Goal: Transaction & Acquisition: Pay  Balance

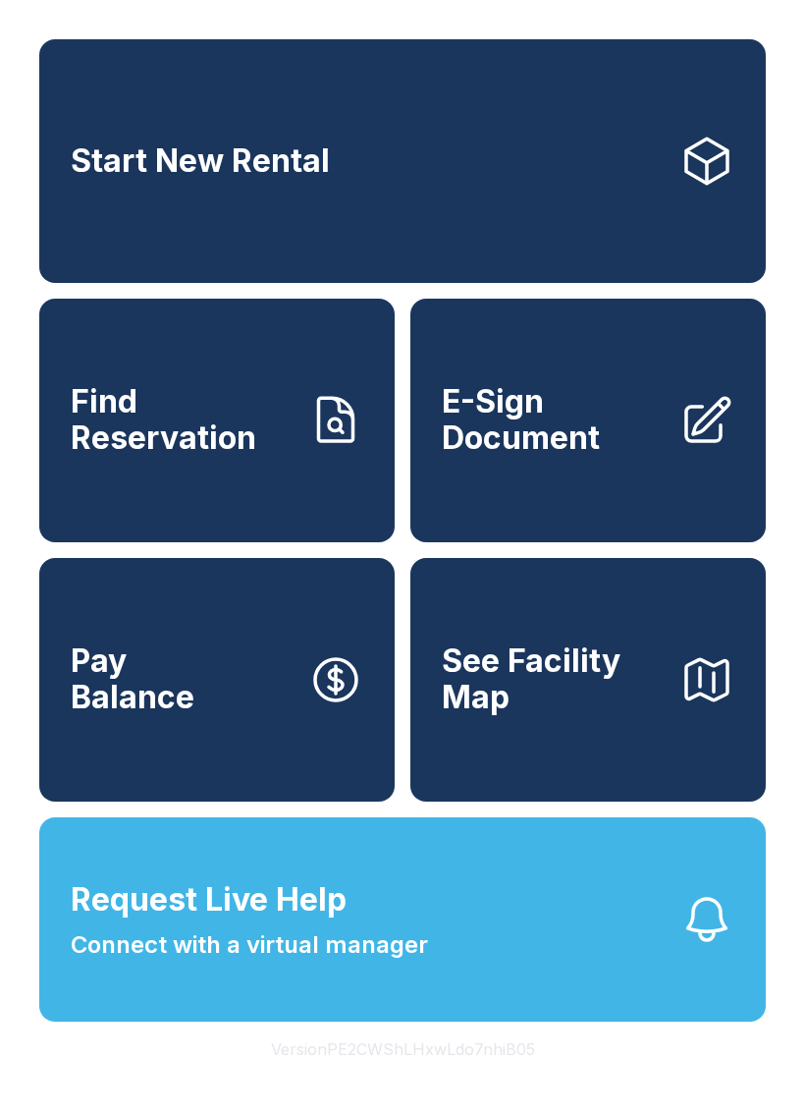
click at [151, 456] on span "Find Reservation" at bounding box center [182, 420] width 222 height 72
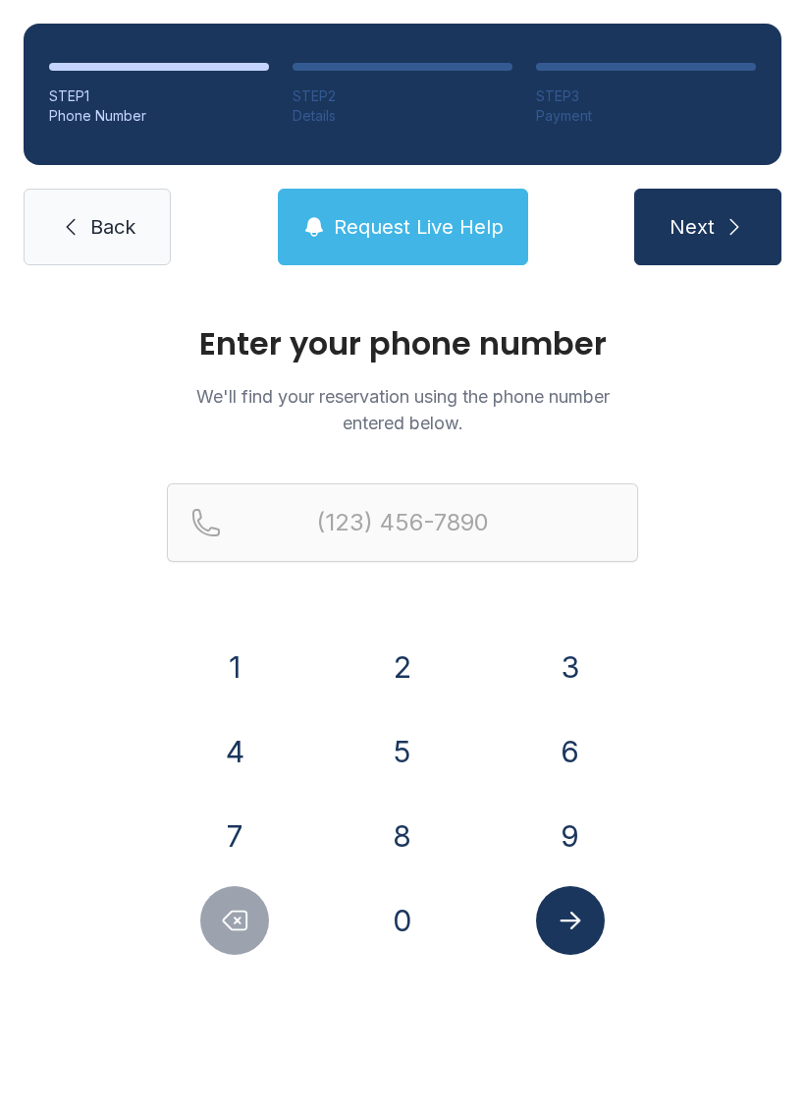
click at [578, 845] on button "9" at bounding box center [570, 835] width 69 height 69
click at [243, 753] on button "4" at bounding box center [234, 751] width 69 height 69
click at [569, 836] on button "9" at bounding box center [570, 835] width 69 height 69
click at [387, 828] on button "8" at bounding box center [402, 835] width 69 height 69
click at [386, 827] on button "8" at bounding box center [402, 835] width 69 height 69
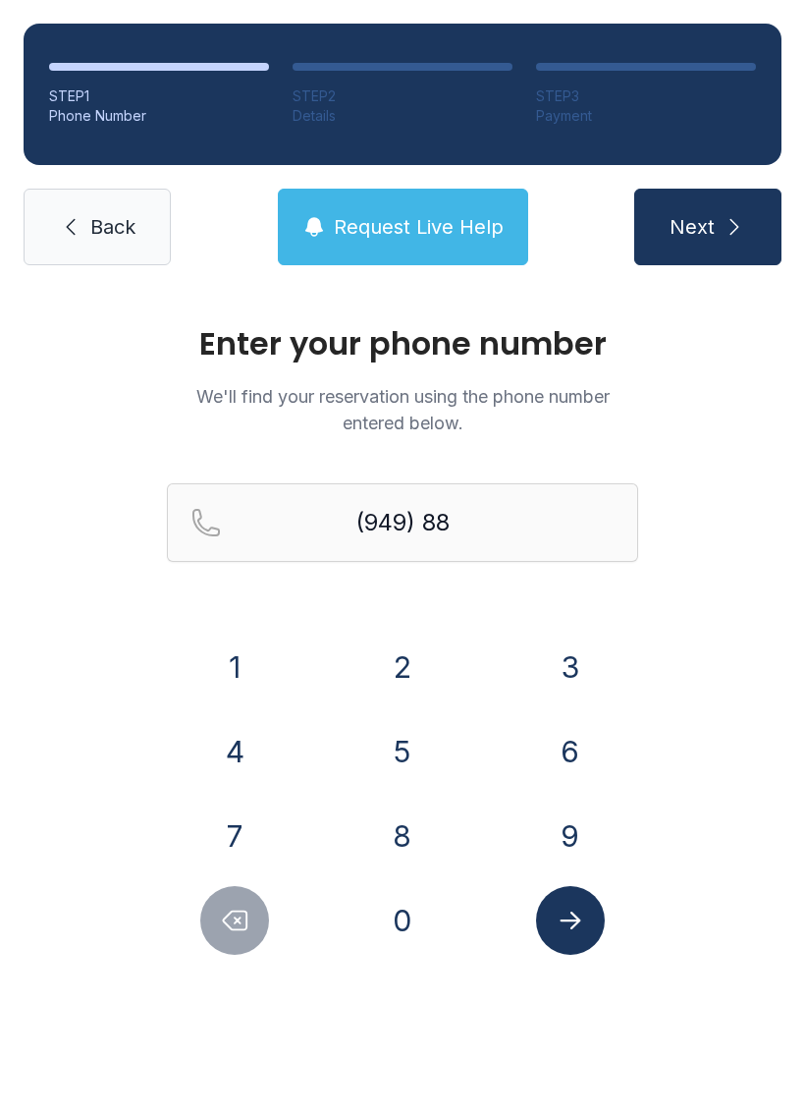
click at [567, 745] on button "6" at bounding box center [570, 751] width 69 height 69
click at [565, 664] on button "3" at bounding box center [570, 666] width 69 height 69
click at [580, 669] on button "3" at bounding box center [570, 666] width 69 height 69
click at [387, 912] on button "0" at bounding box center [402, 920] width 69 height 69
click at [563, 819] on button "9" at bounding box center [570, 835] width 69 height 69
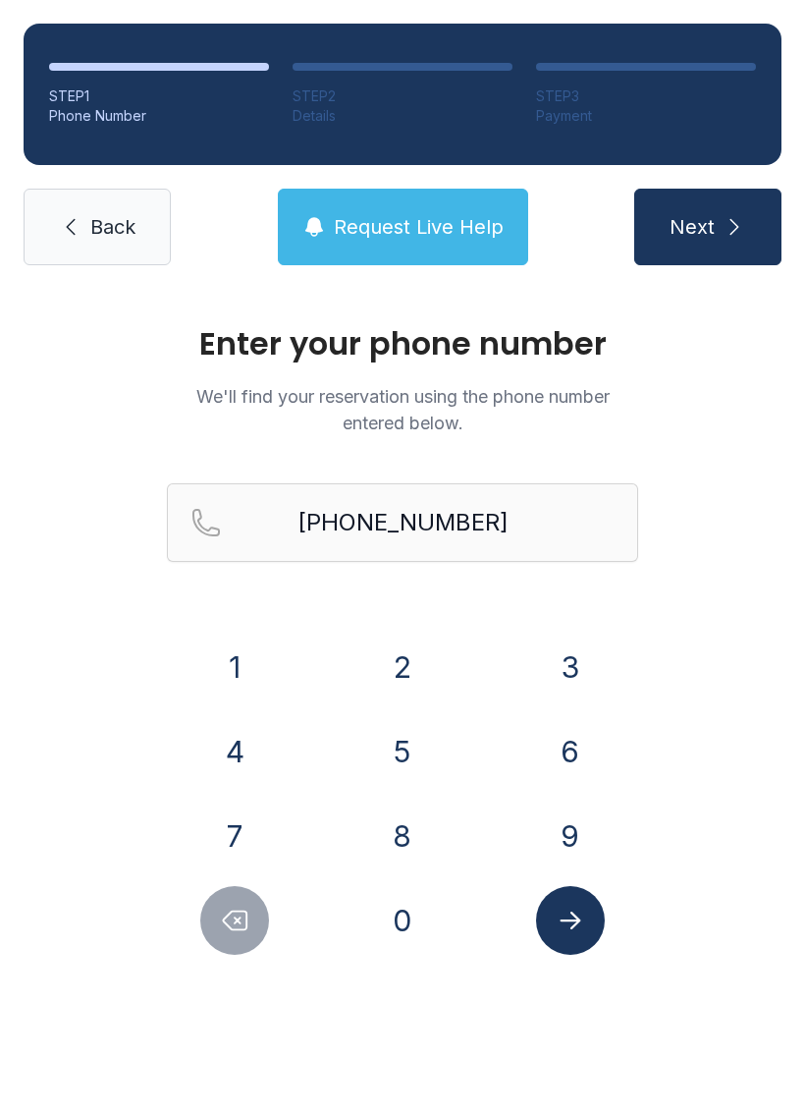
click at [572, 923] on icon "Submit lookup form" at bounding box center [570, 920] width 29 height 29
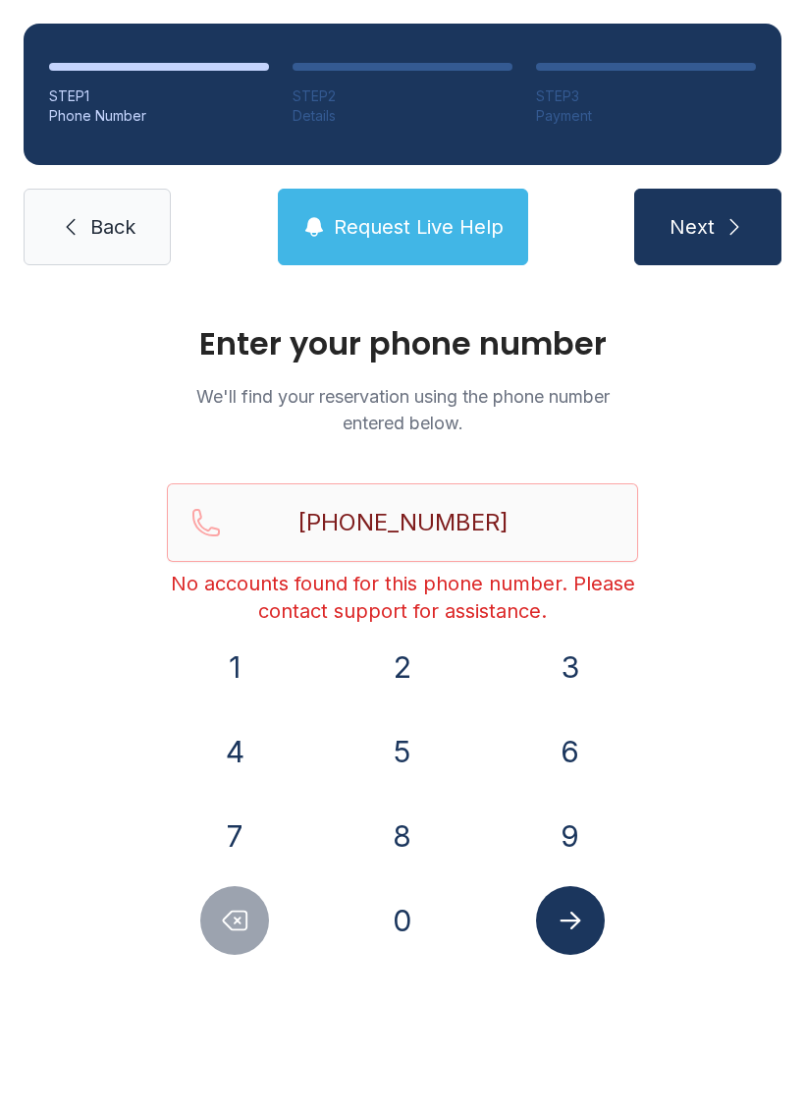
click at [231, 930] on icon "Delete number" at bounding box center [234, 920] width 29 height 29
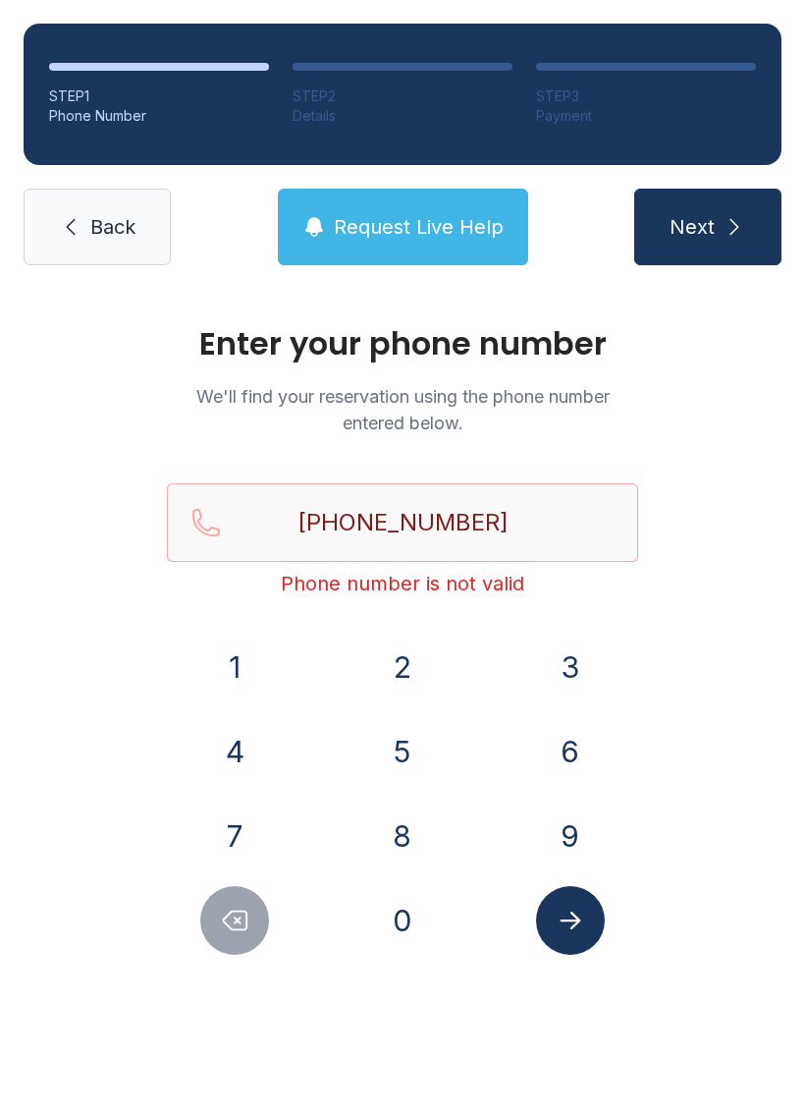
type input "(949) 886-330"
click at [78, 229] on icon at bounding box center [71, 227] width 24 height 24
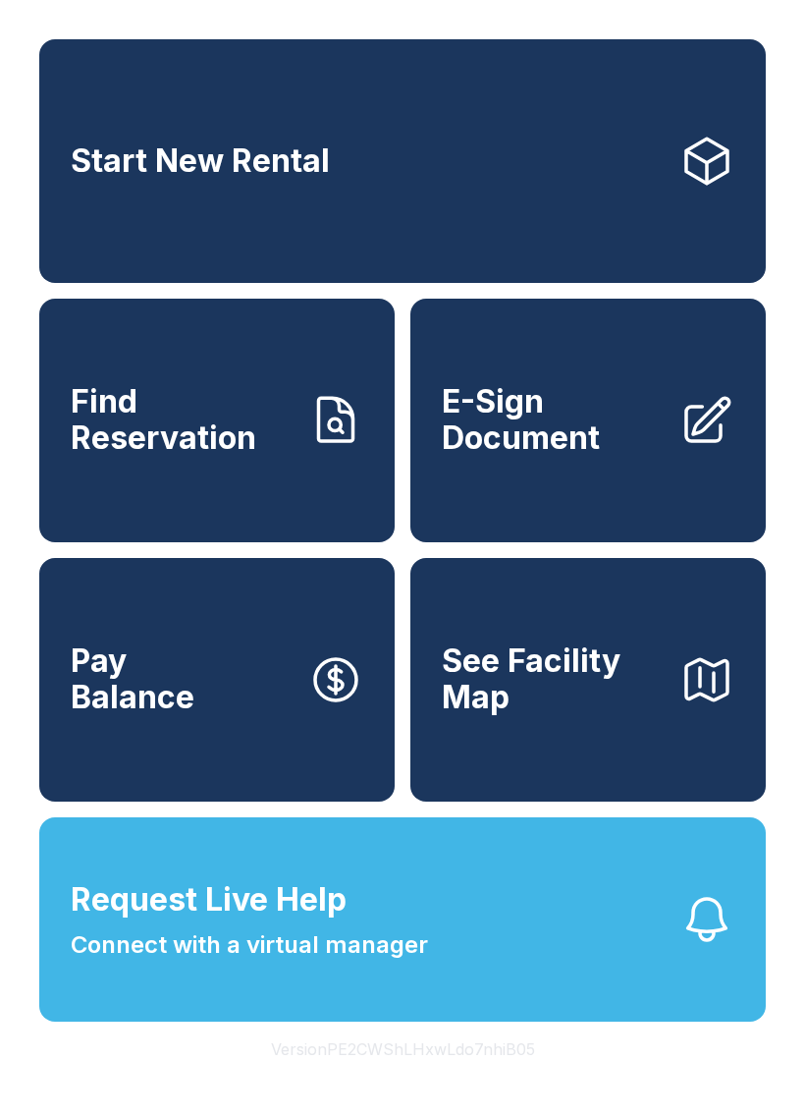
click at [538, 456] on span "E-Sign Document" at bounding box center [553, 420] width 222 height 72
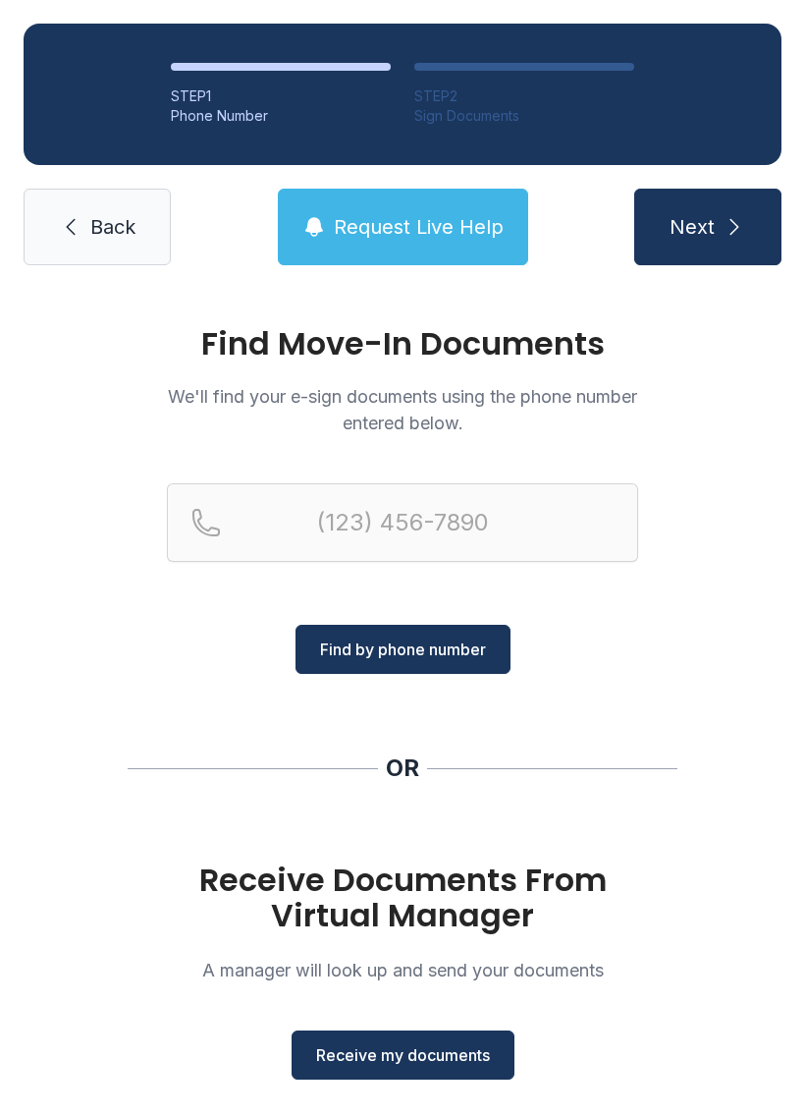
click at [67, 209] on link "Back" at bounding box center [97, 227] width 147 height 77
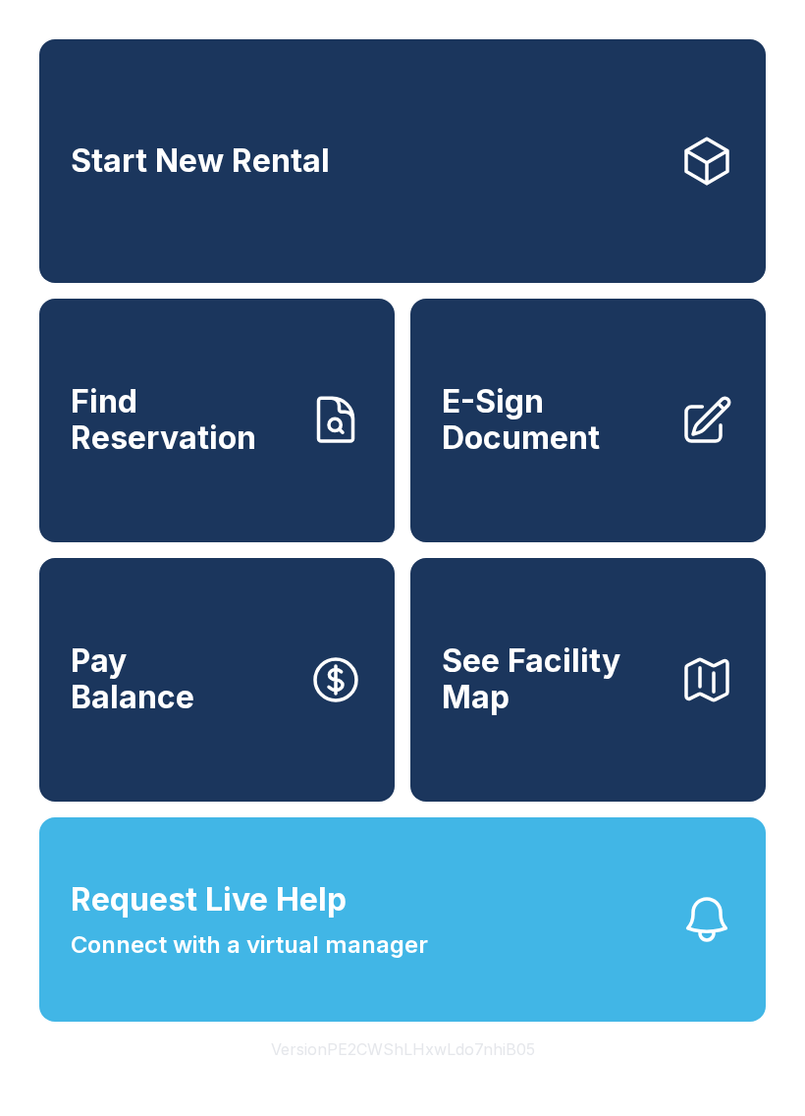
click at [167, 715] on span "Pay Balance" at bounding box center [133, 679] width 124 height 72
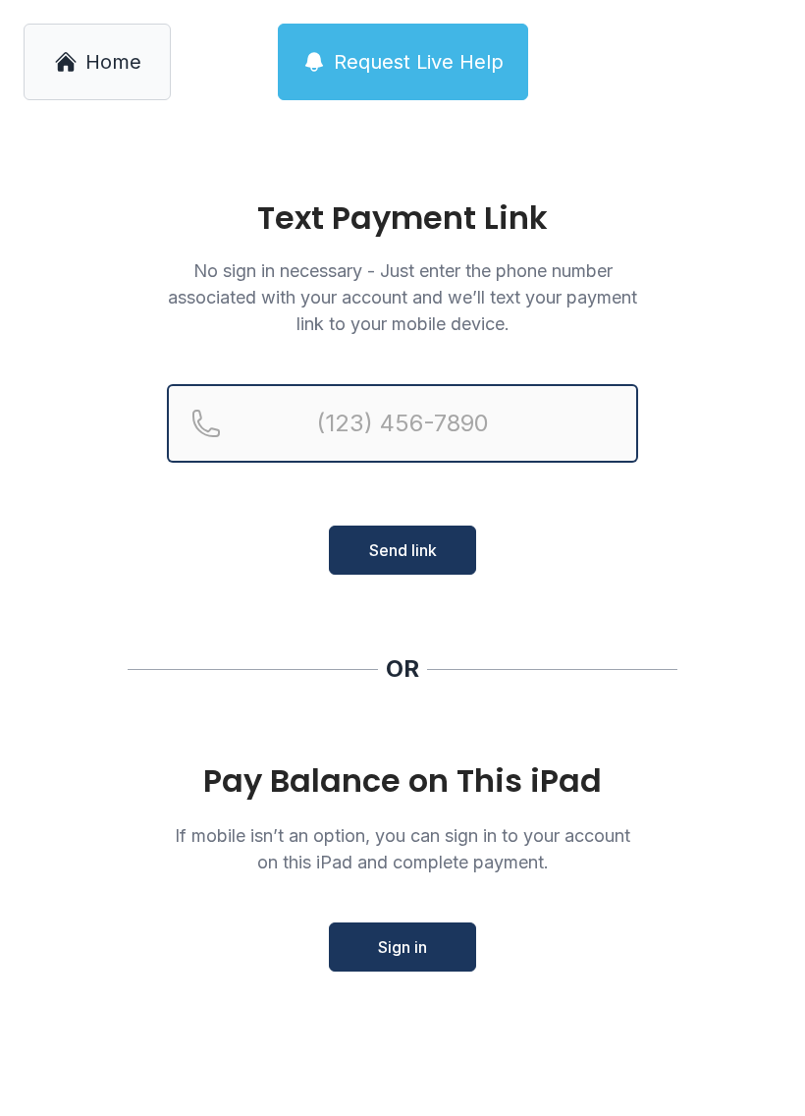
click at [365, 420] on input "Reservation phone number" at bounding box center [402, 423] width 471 height 79
type input "[PHONE_NUMBER]"
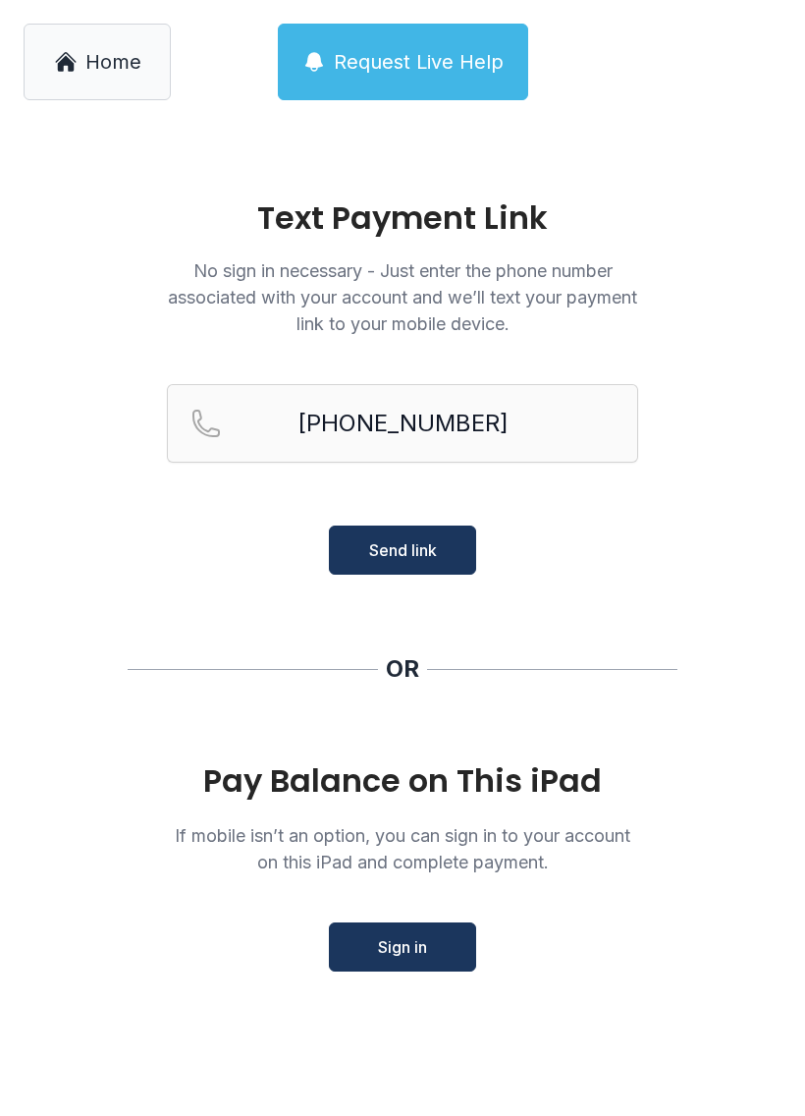
click at [391, 546] on span "Send link" at bounding box center [403, 550] width 68 height 24
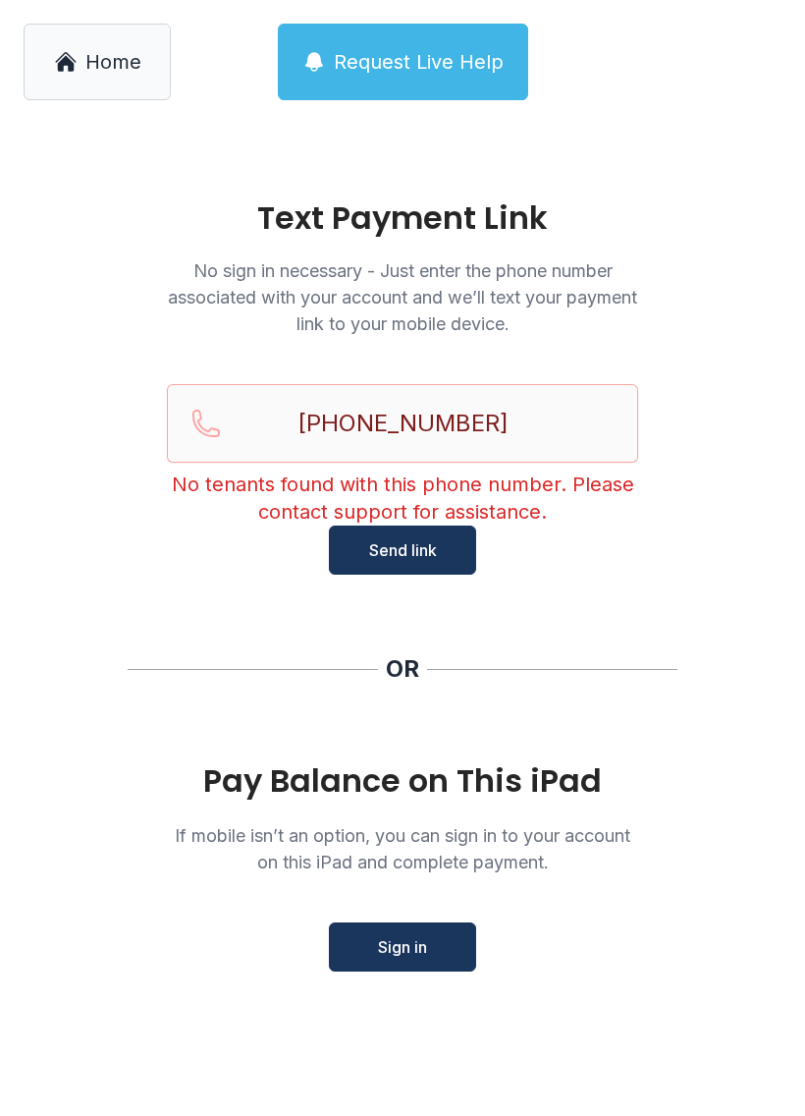
click at [93, 65] on span "Home" at bounding box center [113, 61] width 56 height 27
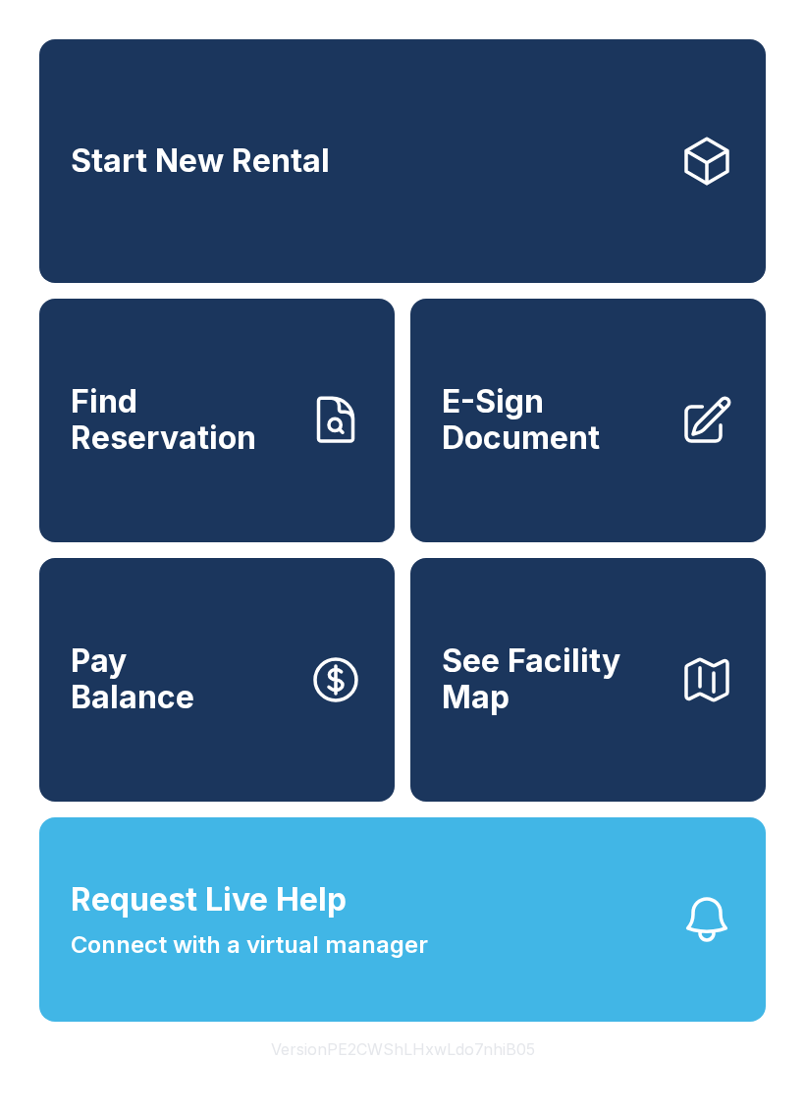
click at [353, 962] on span "Connect with a virtual manager" at bounding box center [249, 944] width 357 height 35
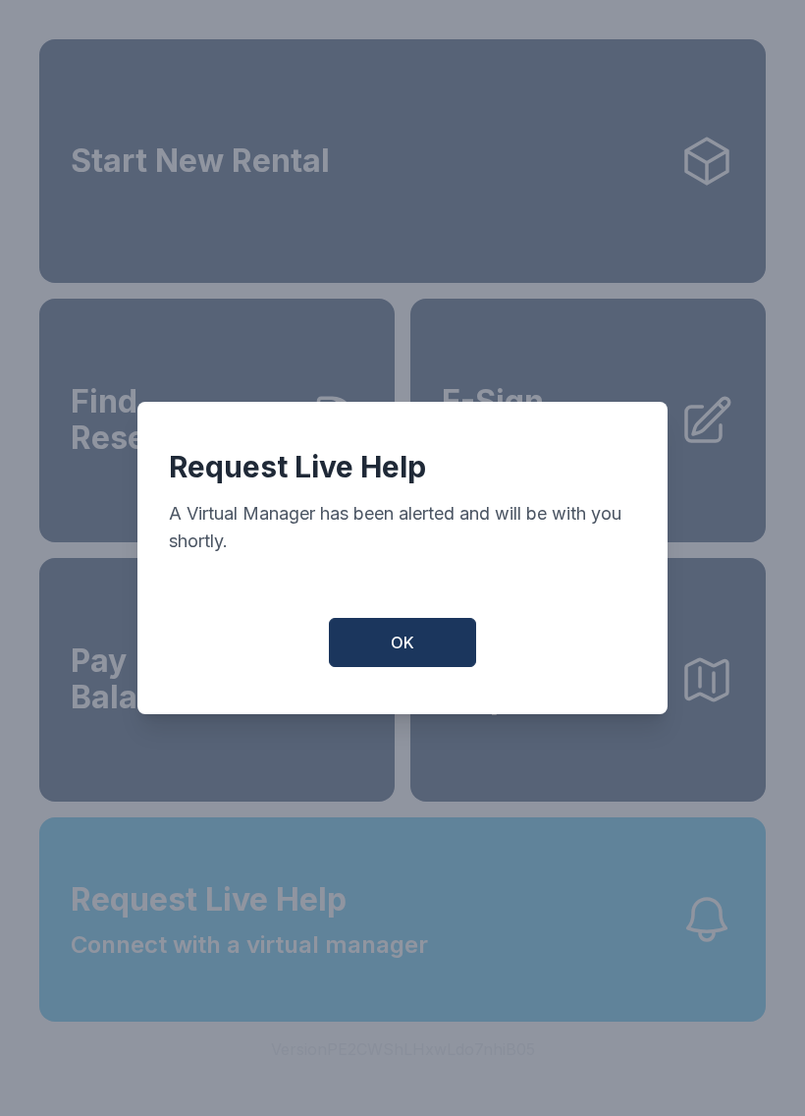
click at [398, 637] on button "OK" at bounding box center [402, 642] width 147 height 49
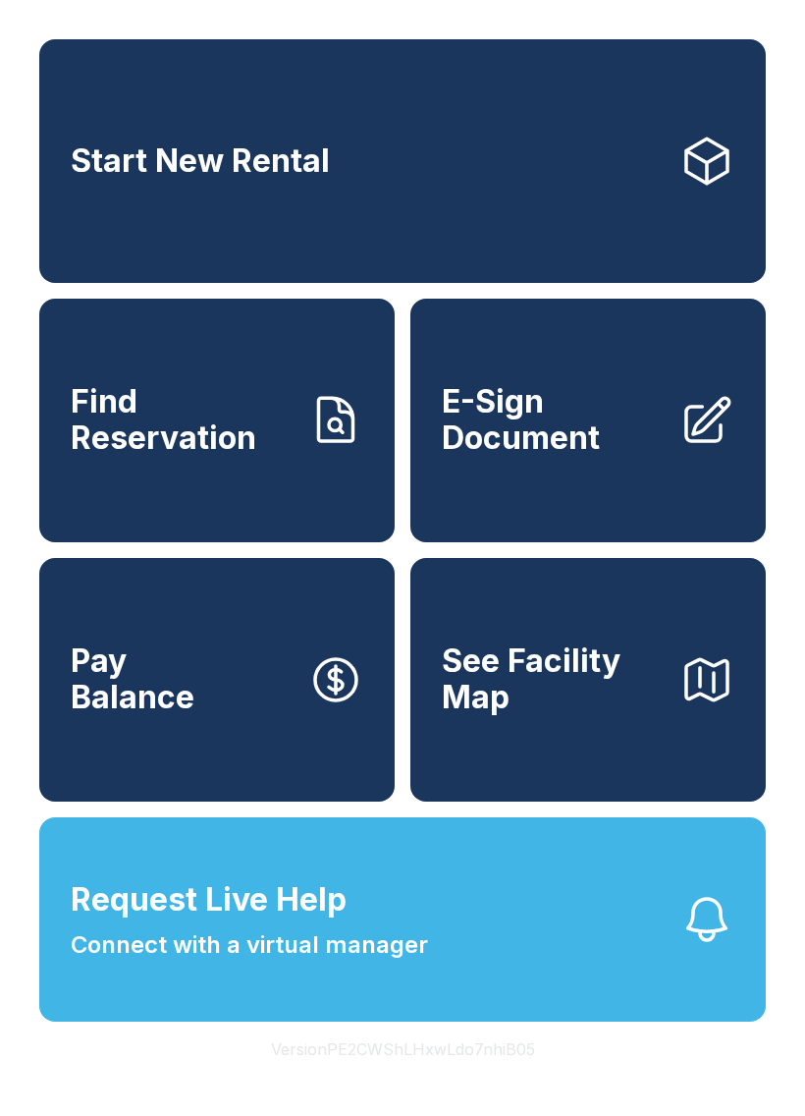
click at [400, 1013] on button "Request Live Help Connect with a virtual manager" at bounding box center [402, 919] width 727 height 204
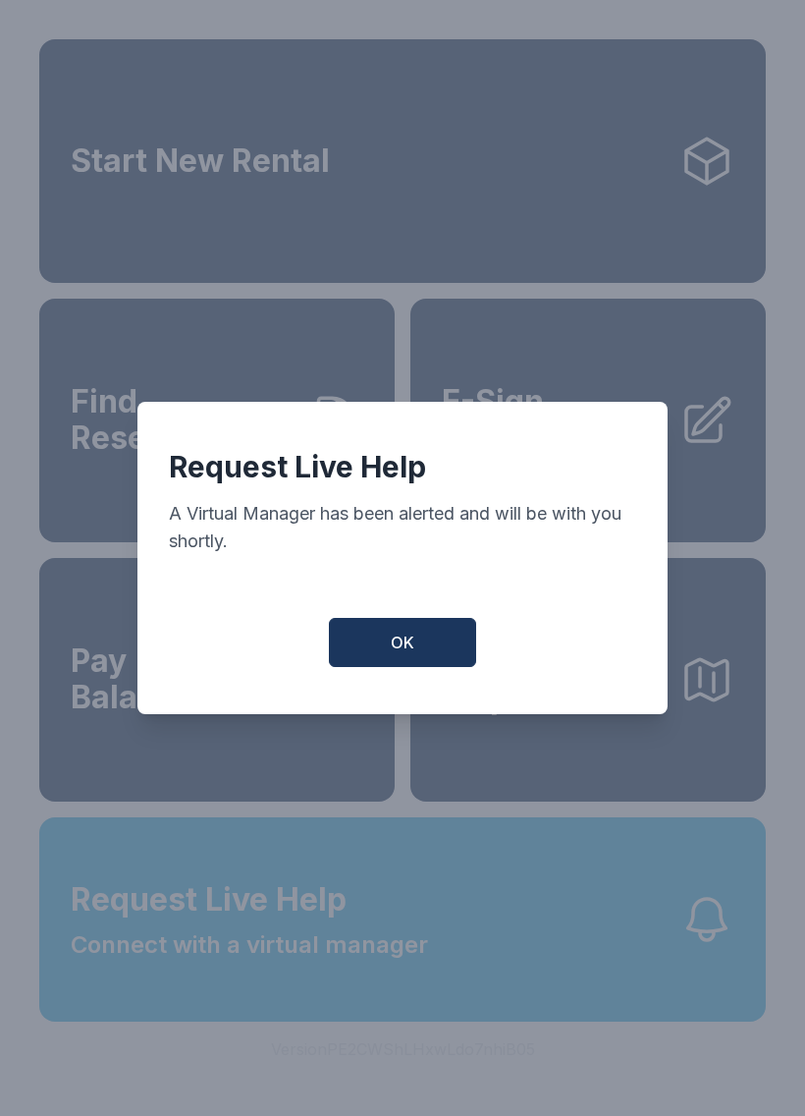
click at [413, 667] on button "OK" at bounding box center [402, 642] width 147 height 49
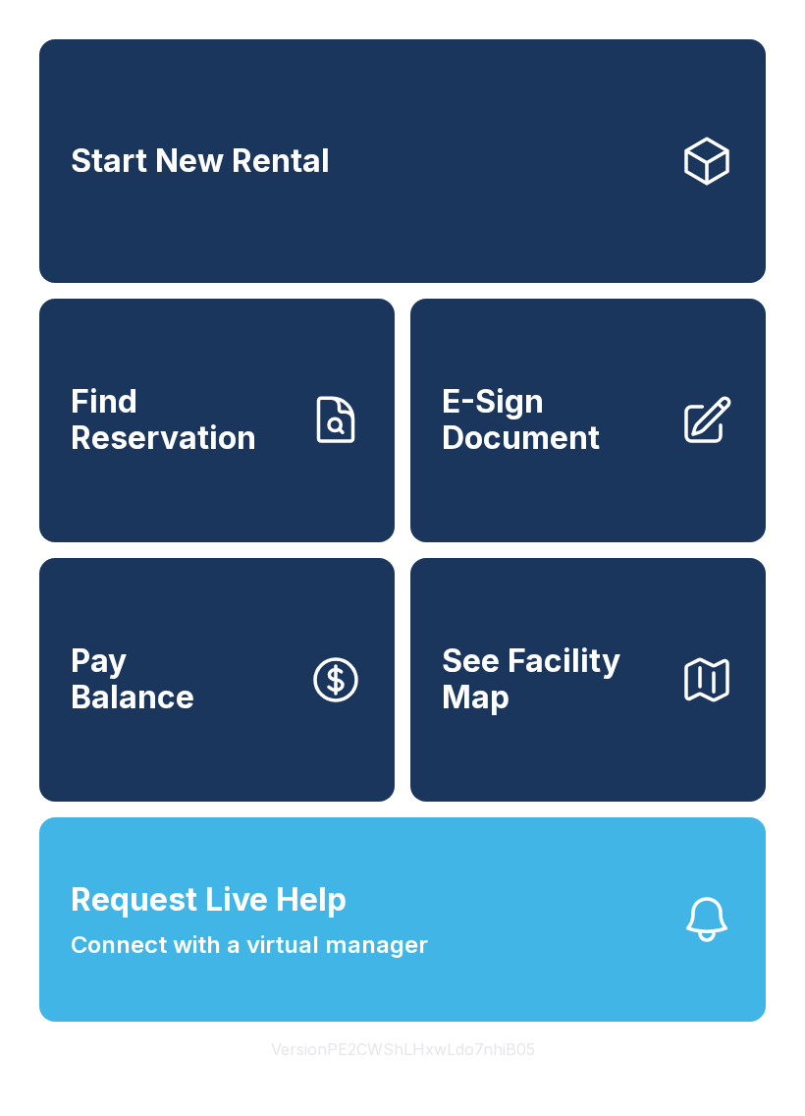
click at [430, 983] on button "Request Live Help Connect with a virtual manager" at bounding box center [402, 919] width 727 height 204
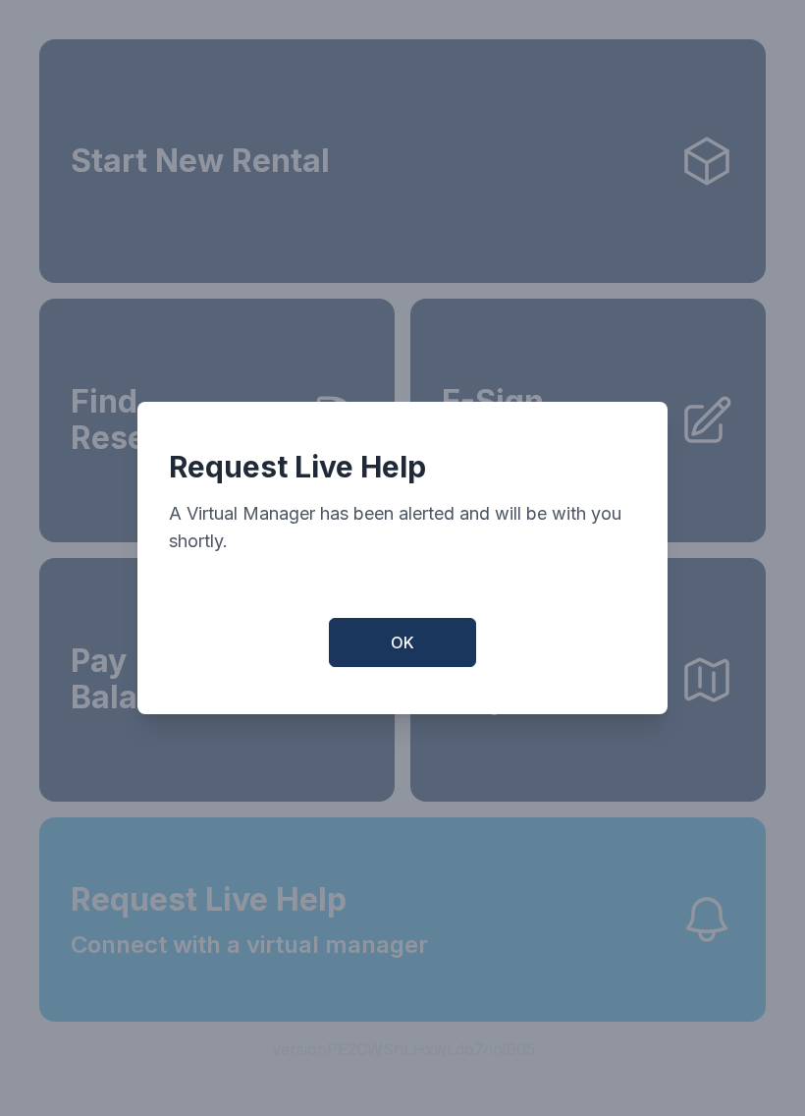
click at [373, 607] on div "Request Live Help A Virtual Manager has been alerted and will be with you short…" at bounding box center [402, 558] width 530 height 312
click at [396, 649] on span "OK" at bounding box center [403, 643] width 24 height 24
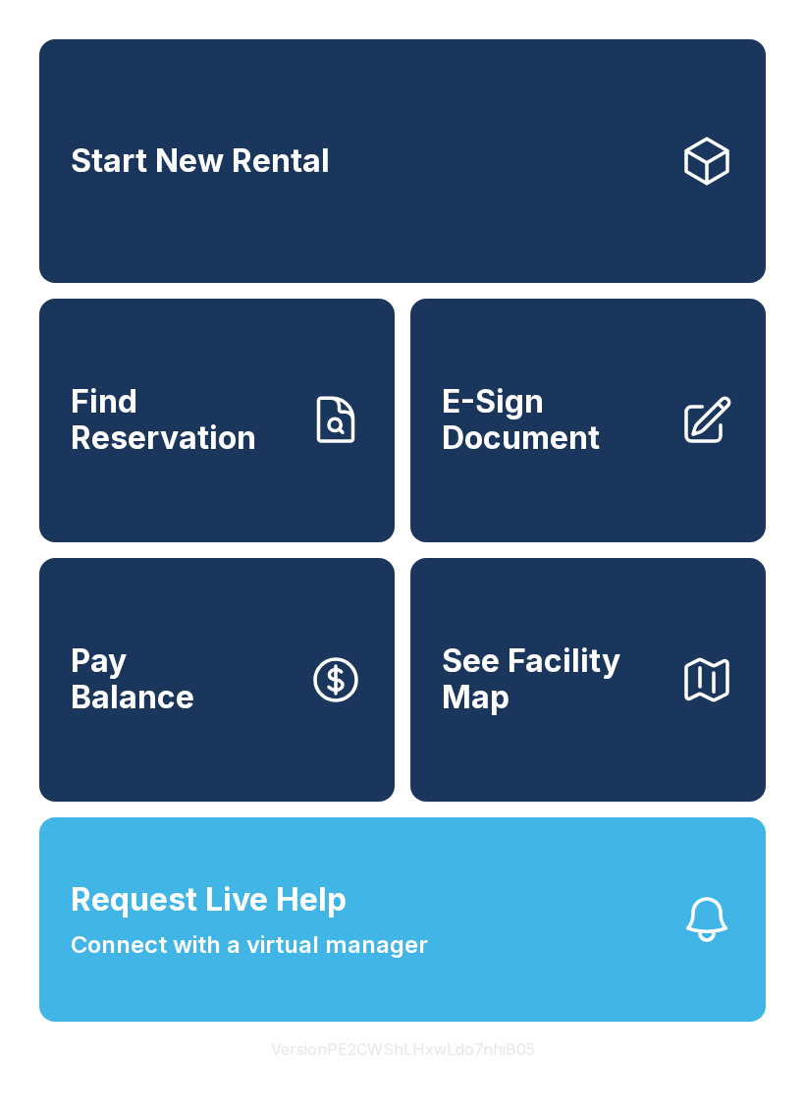
click at [217, 742] on link "Pay Balance" at bounding box center [217, 680] width 356 height 244
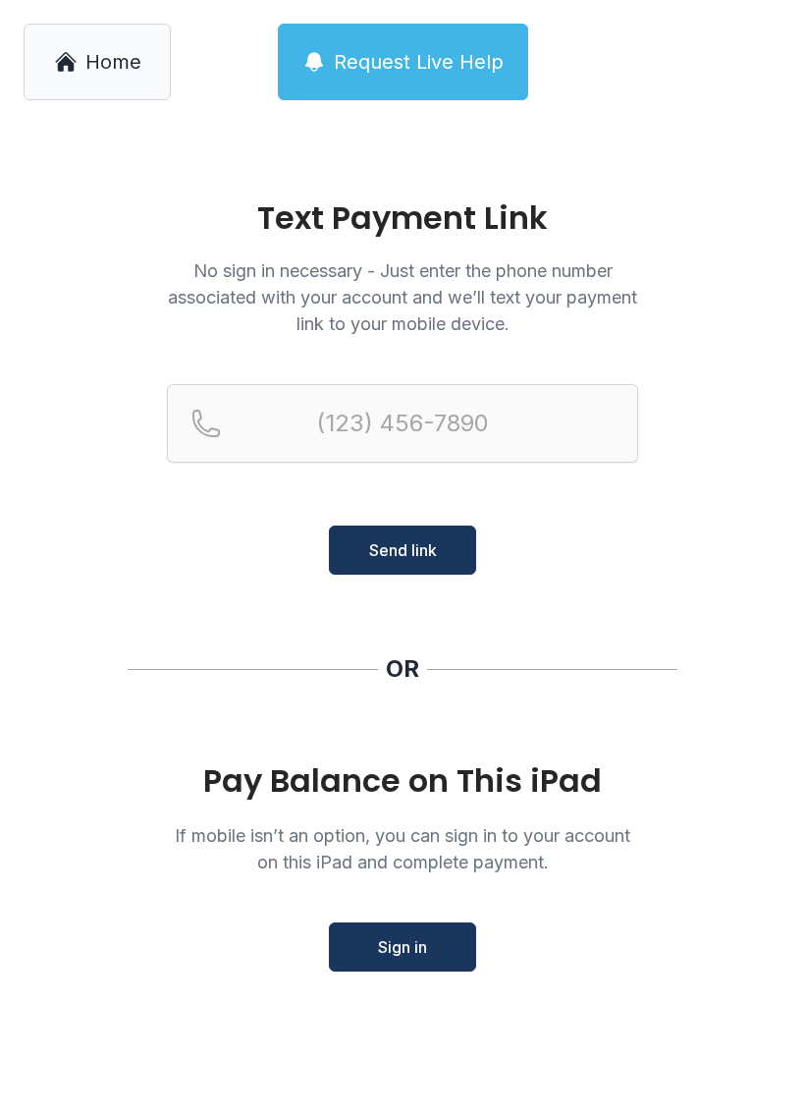
click at [415, 56] on span "Request Live Help" at bounding box center [419, 61] width 170 height 27
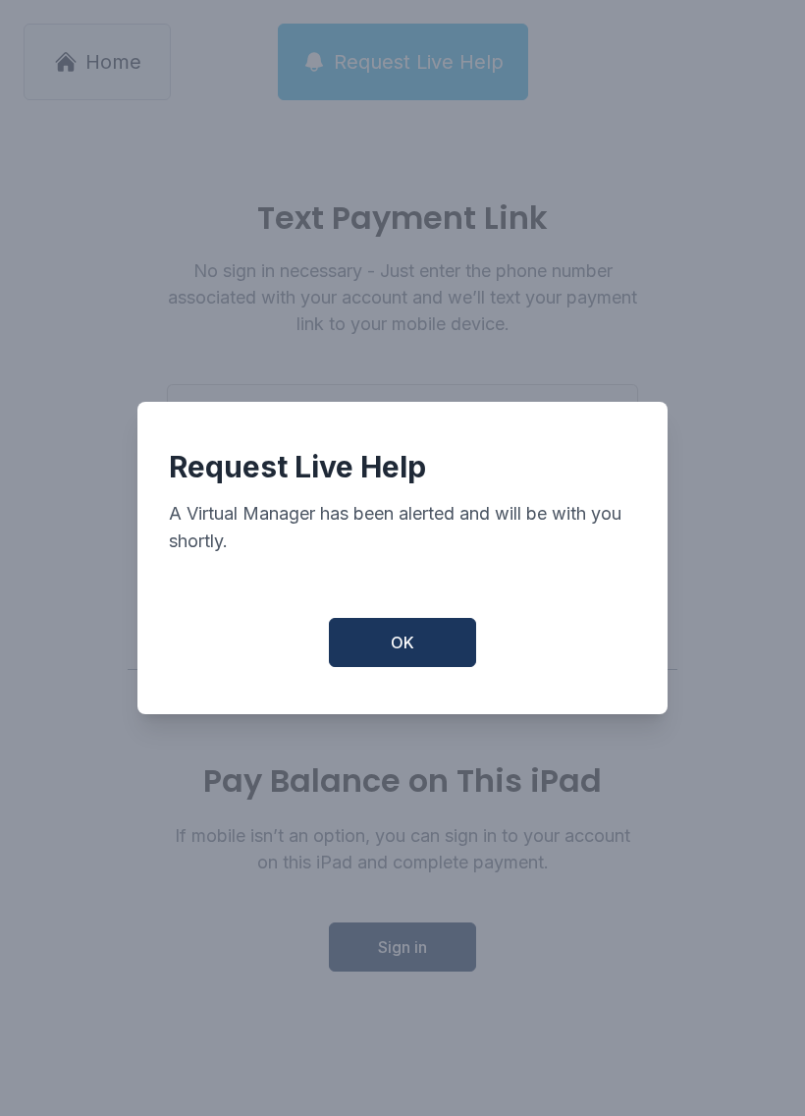
click at [392, 654] on span "OK" at bounding box center [403, 643] width 24 height 24
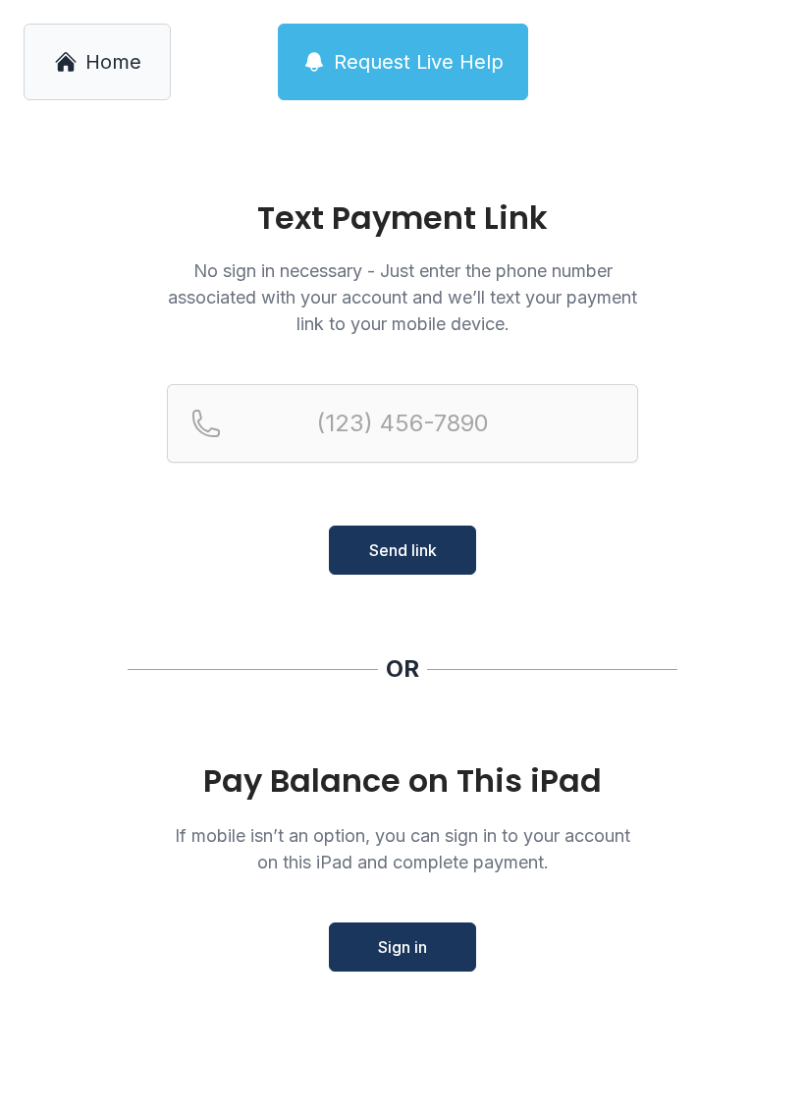
click at [86, 63] on span "Home" at bounding box center [113, 61] width 56 height 27
